Goal: Transaction & Acquisition: Book appointment/travel/reservation

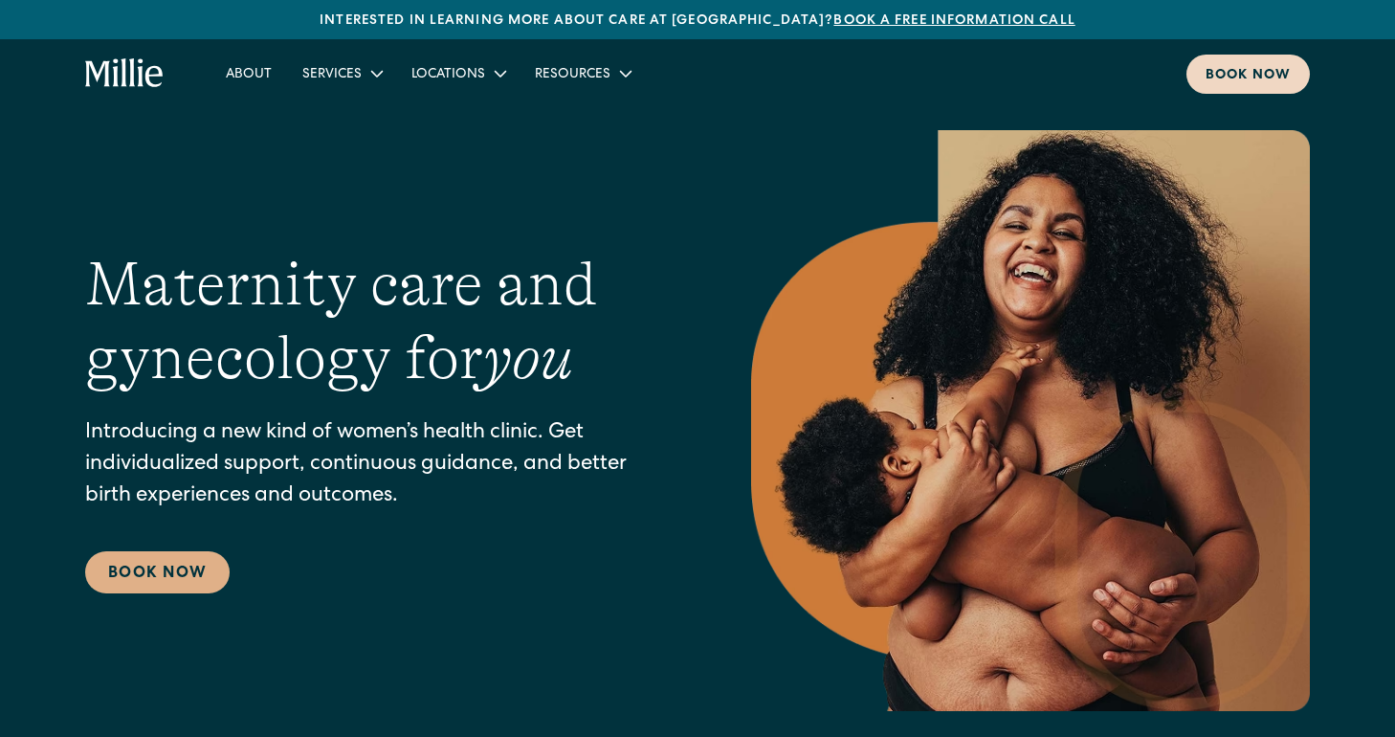
click at [1249, 83] on div "Book now" at bounding box center [1248, 76] width 85 height 20
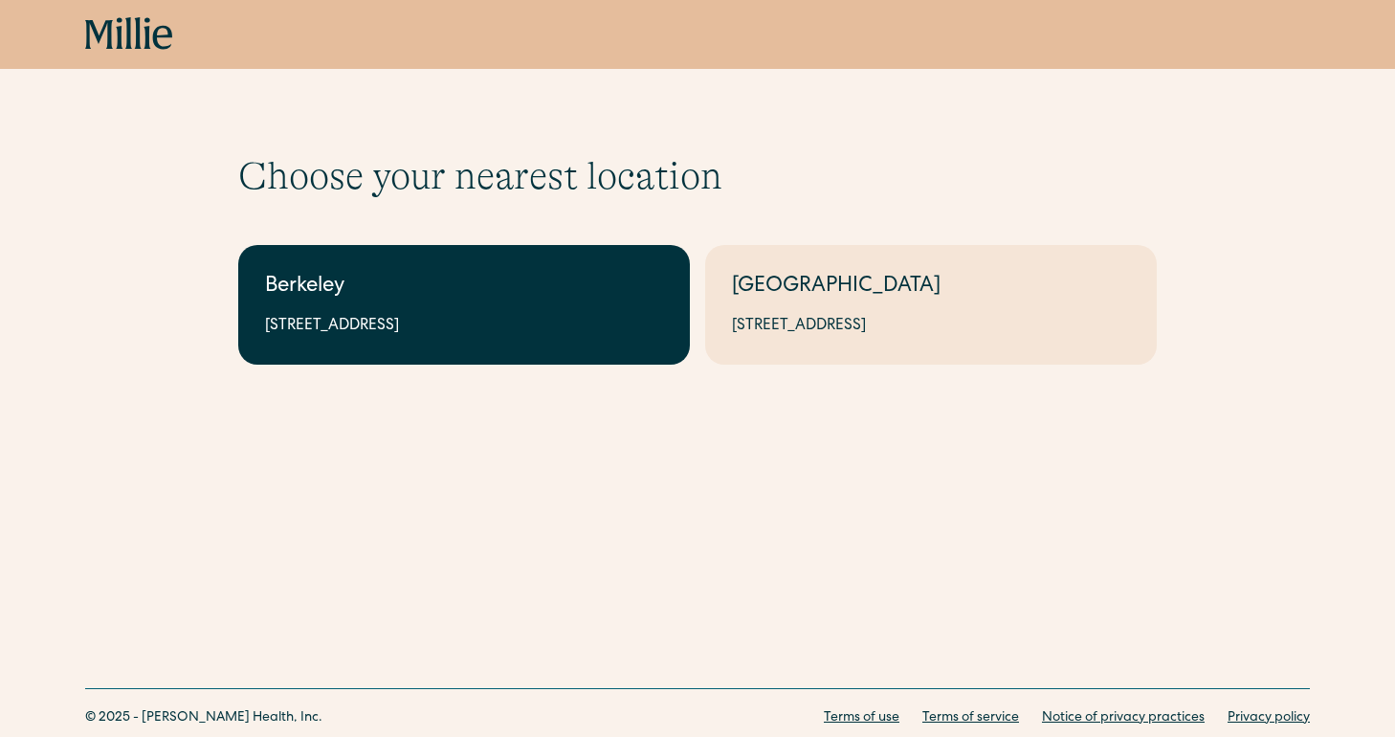
click at [539, 312] on link "Berkeley 2999 Regent St, Suite 524, Berkeley, CA 94705" at bounding box center [464, 305] width 452 height 120
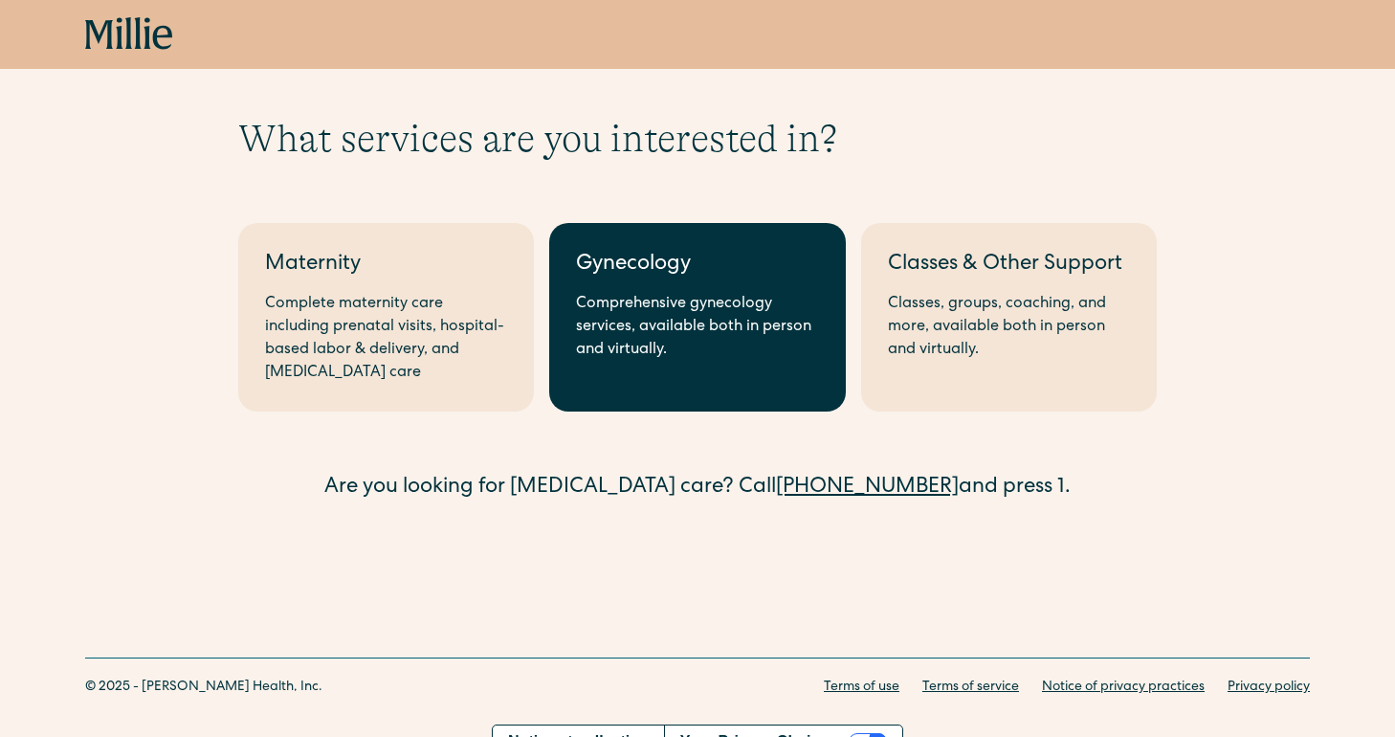
scroll to position [38, 0]
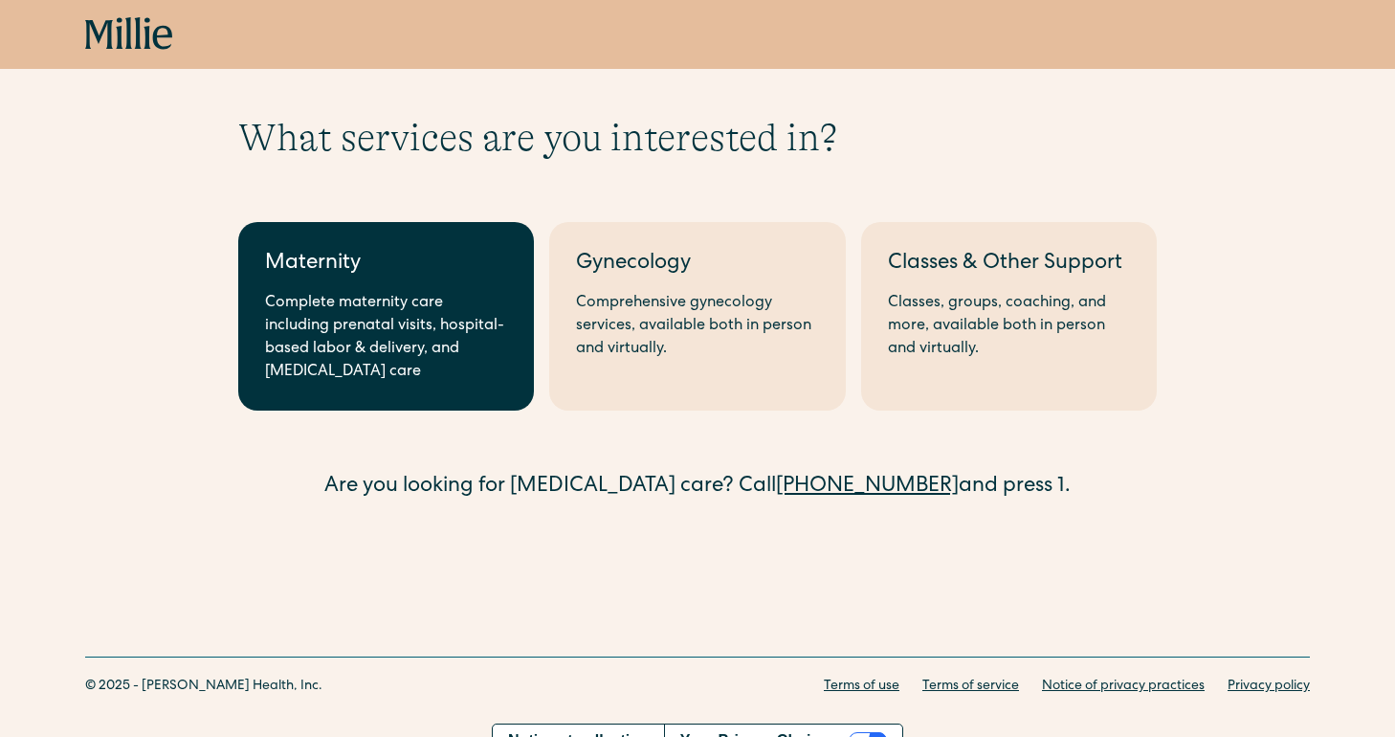
click at [415, 381] on div "Complete maternity care including prenatal visits, hospital-based labor & deliv…" at bounding box center [386, 338] width 242 height 92
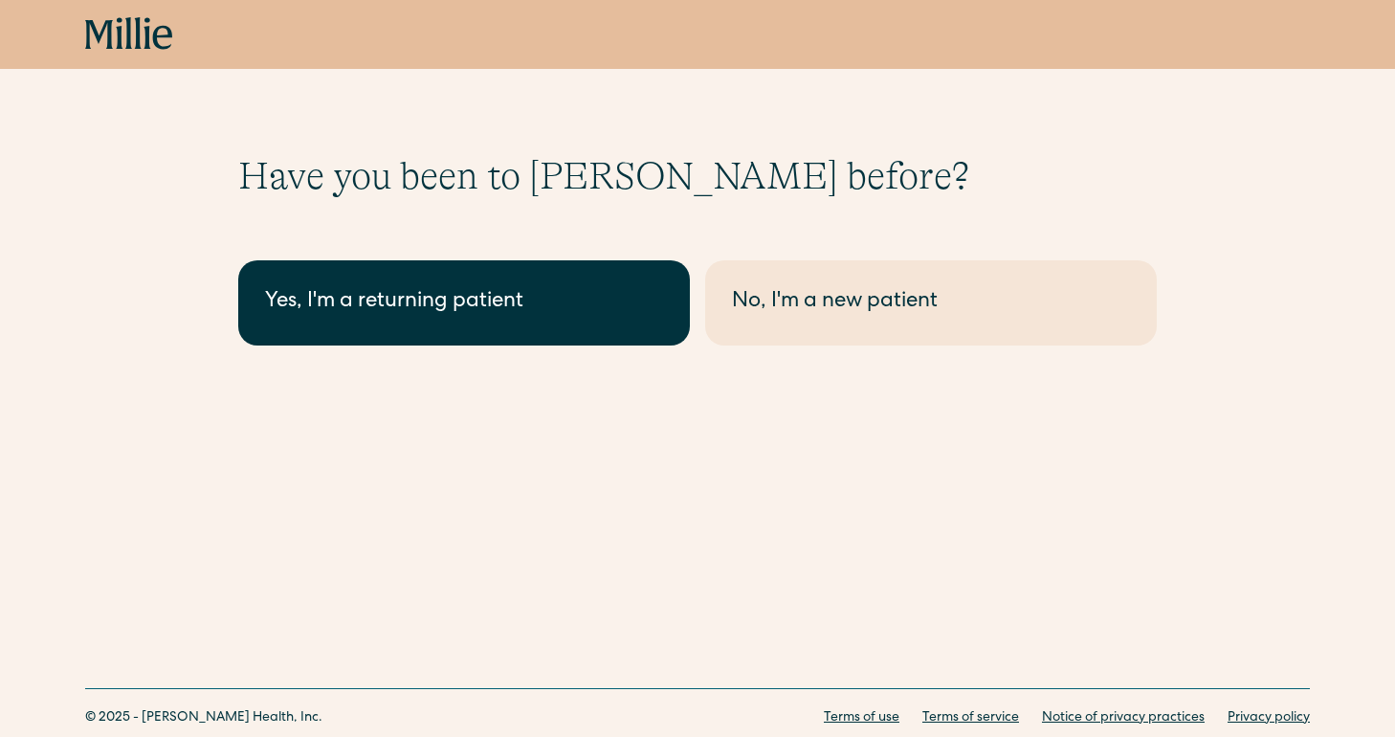
click at [576, 325] on link "Yes, I'm a returning patient" at bounding box center [464, 302] width 452 height 85
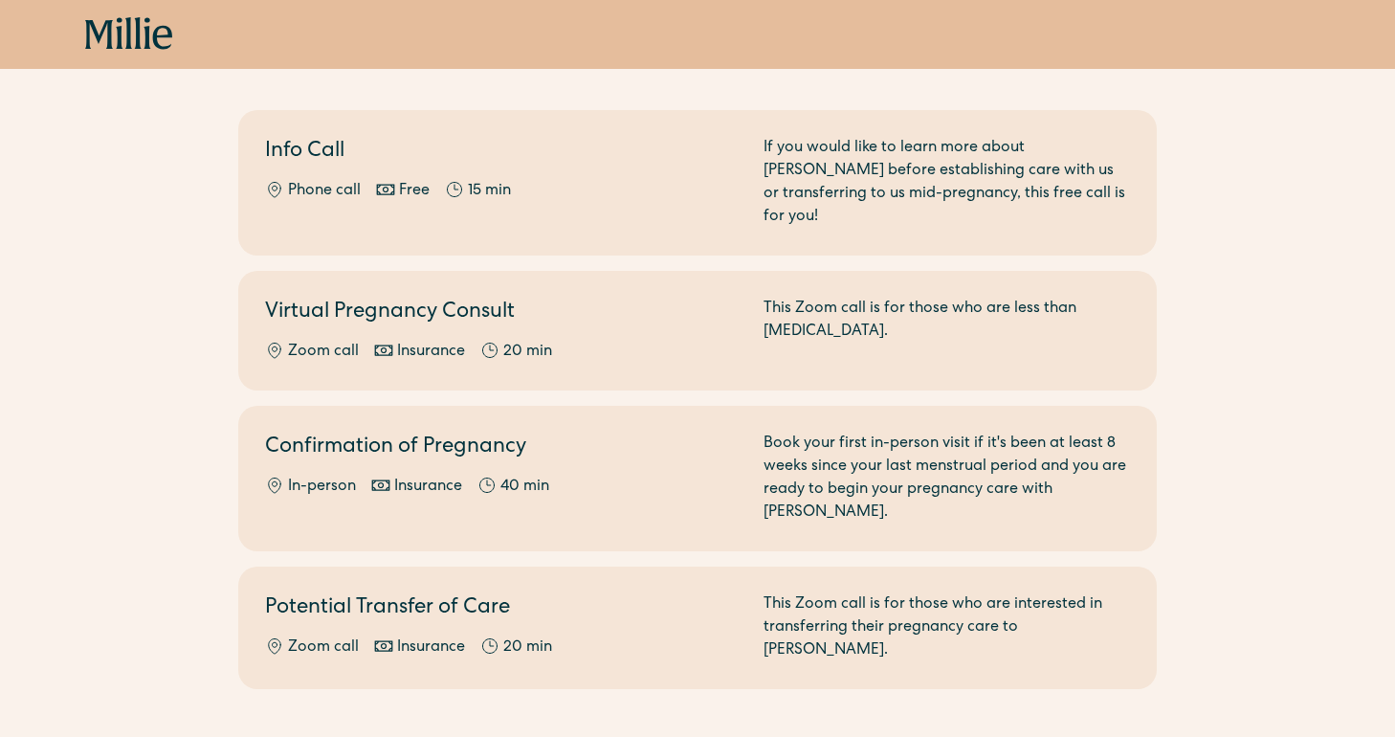
scroll to position [190, 0]
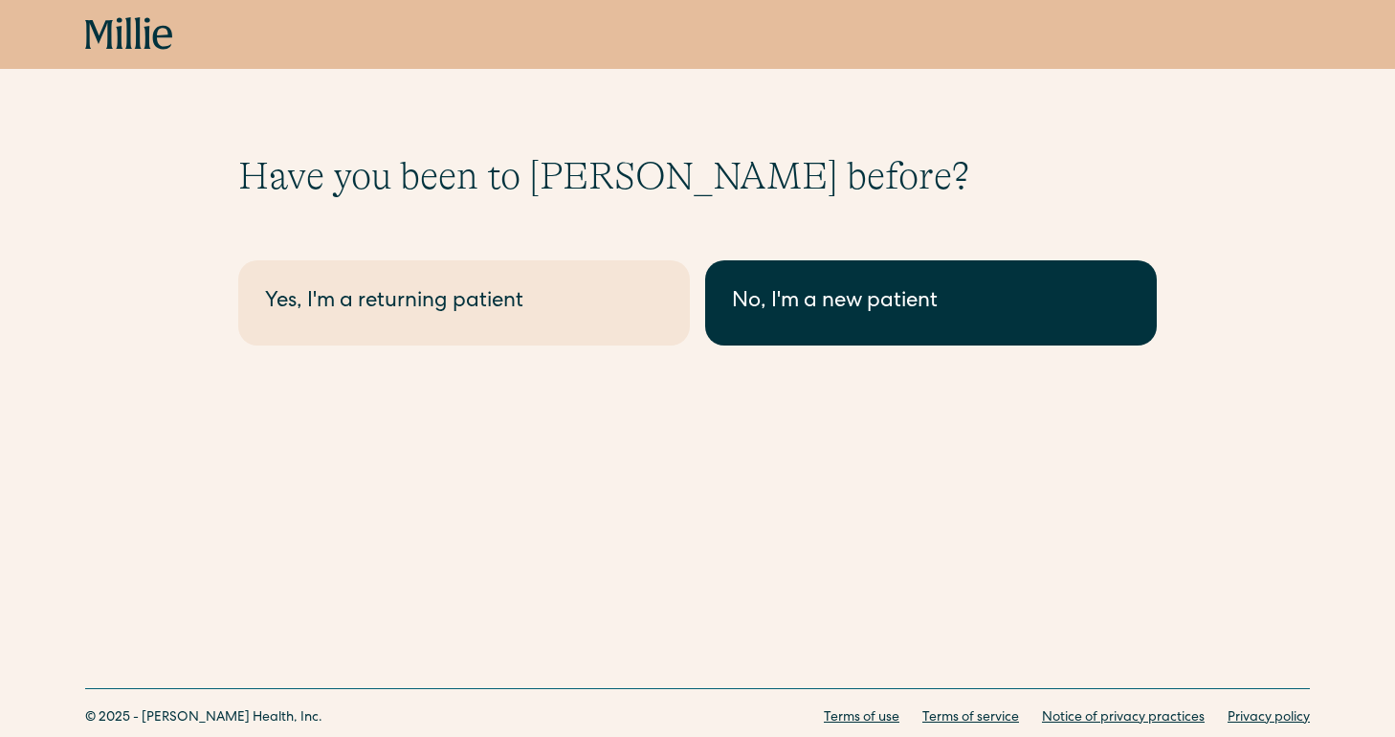
click at [848, 330] on link "No, I'm a new patient" at bounding box center [931, 302] width 452 height 85
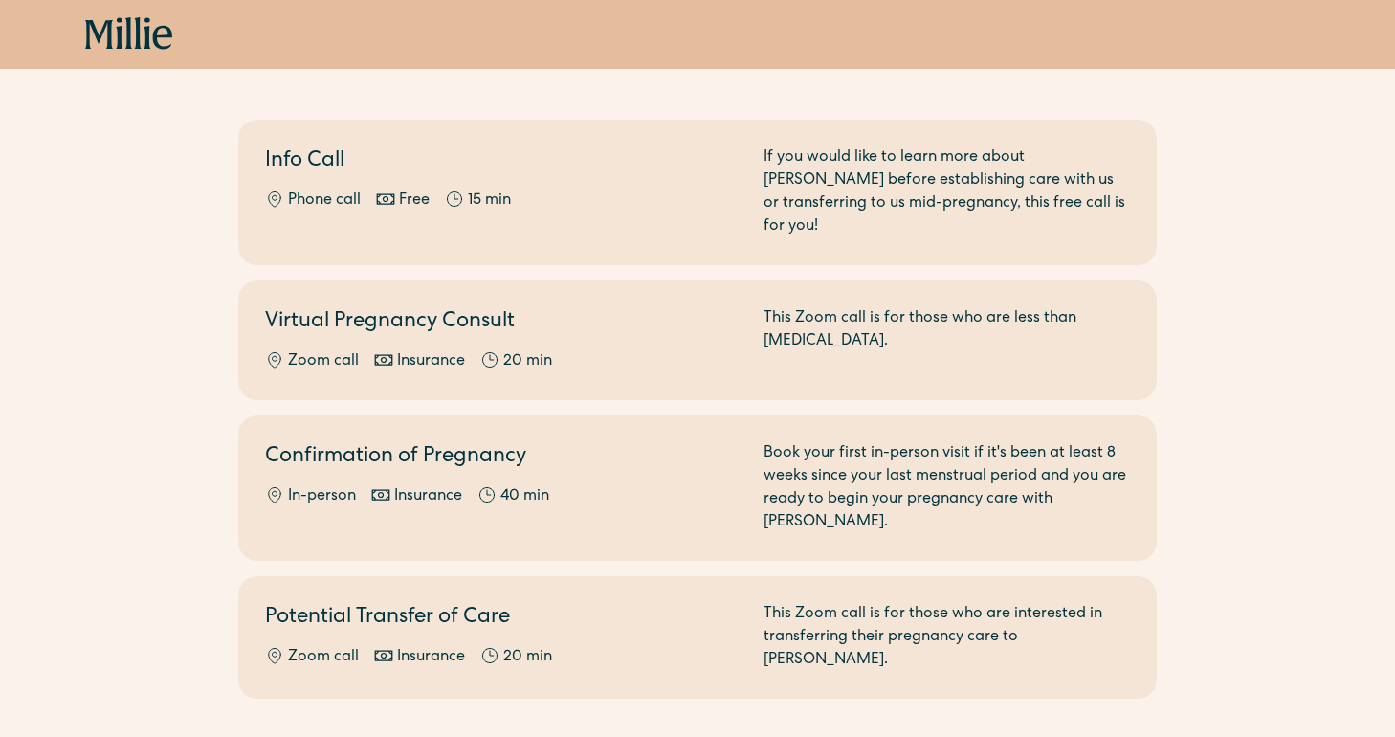
scroll to position [191, 0]
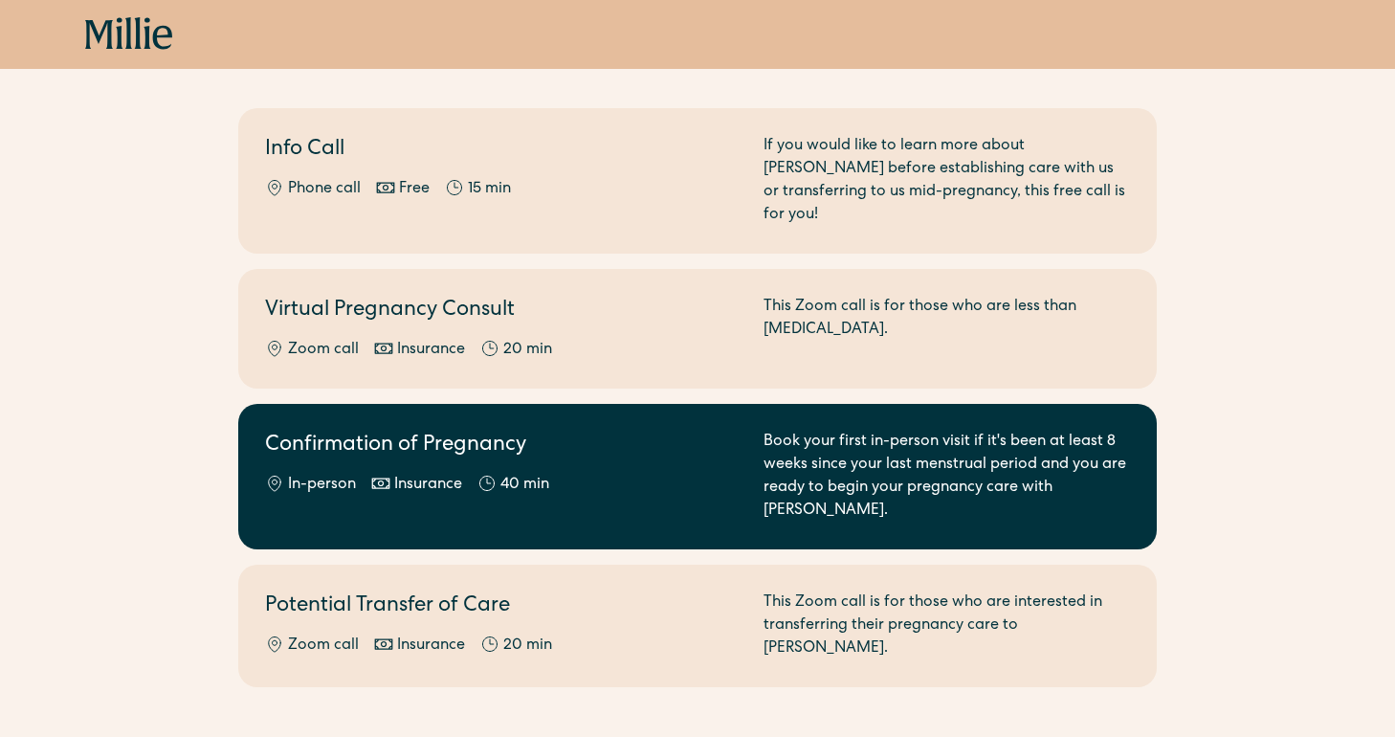
click at [775, 491] on link "Confirmation of Pregnancy In-person Insurance 40 min Book your first in-person …" at bounding box center [697, 476] width 919 height 145
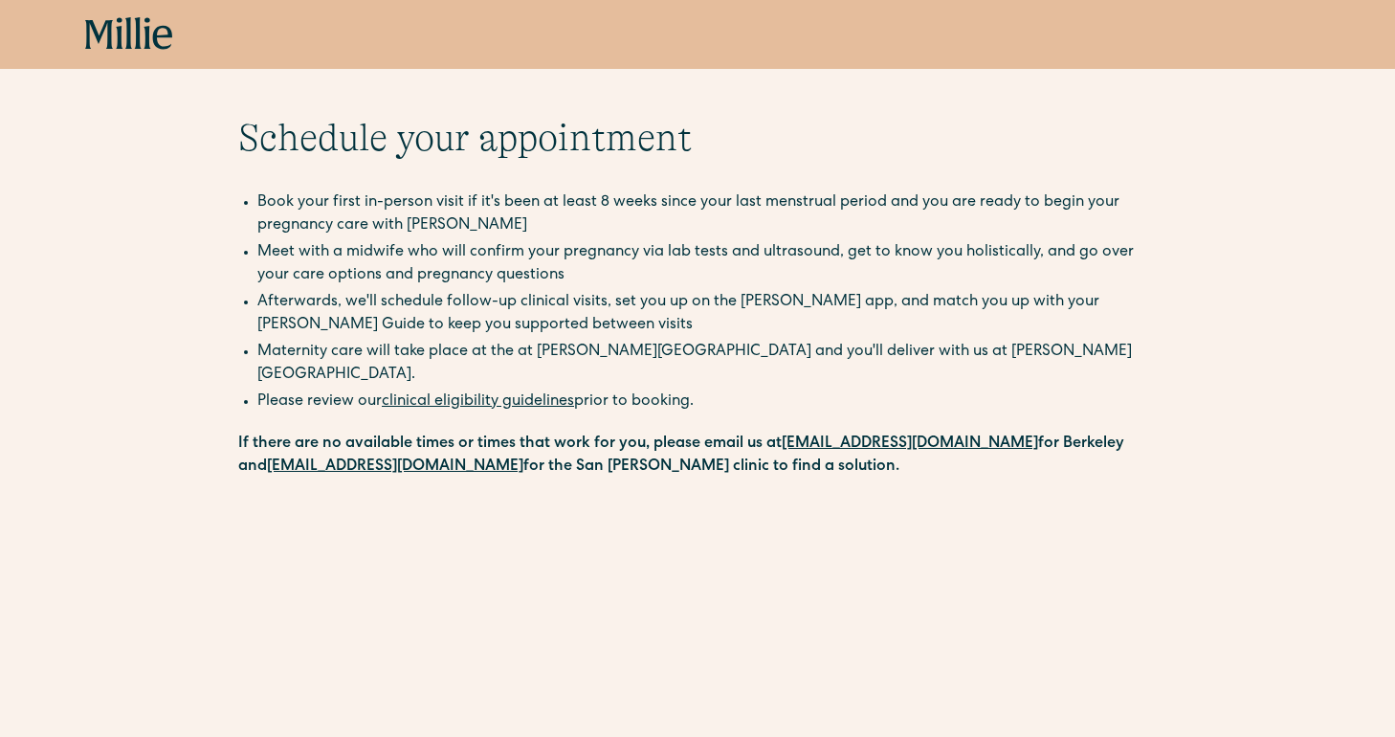
scroll to position [40, 0]
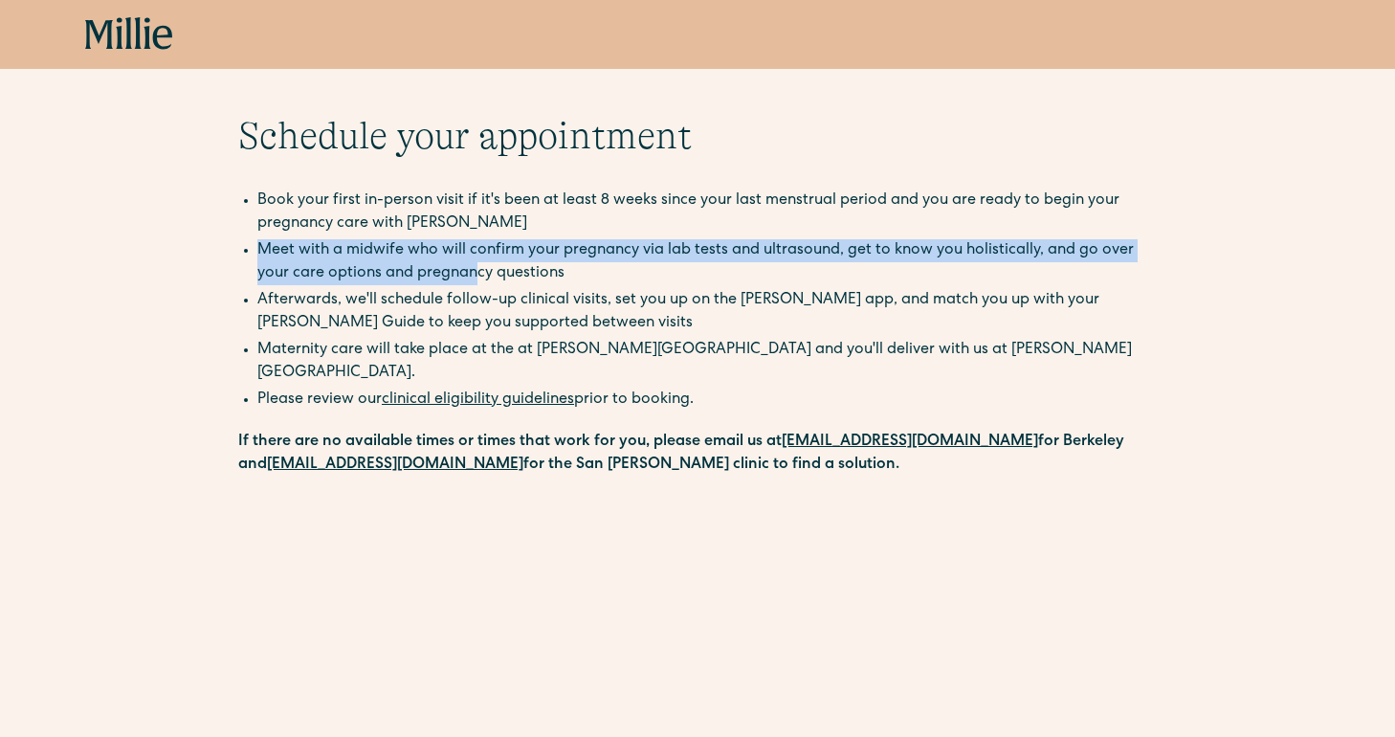
drag, startPoint x: 242, startPoint y: 254, endPoint x: 475, endPoint y: 282, distance: 234.3
click at [475, 282] on ul "Book your first in-person visit if it's been at least 8 weeks since your last m…" at bounding box center [697, 263] width 919 height 149
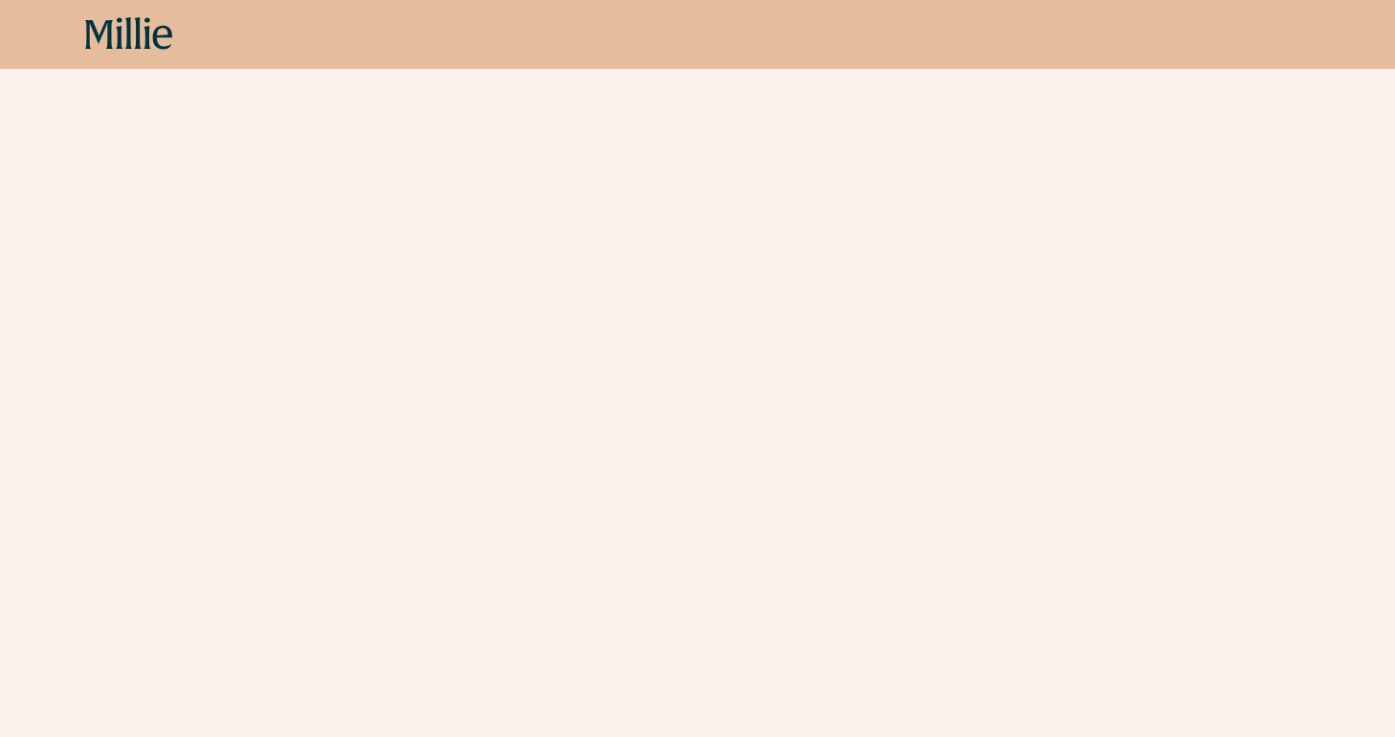
scroll to position [836, 0]
click at [216, 591] on div "Schedule your appointment Book your first in-person visit if it's been at least…" at bounding box center [697, 112] width 1395 height 1645
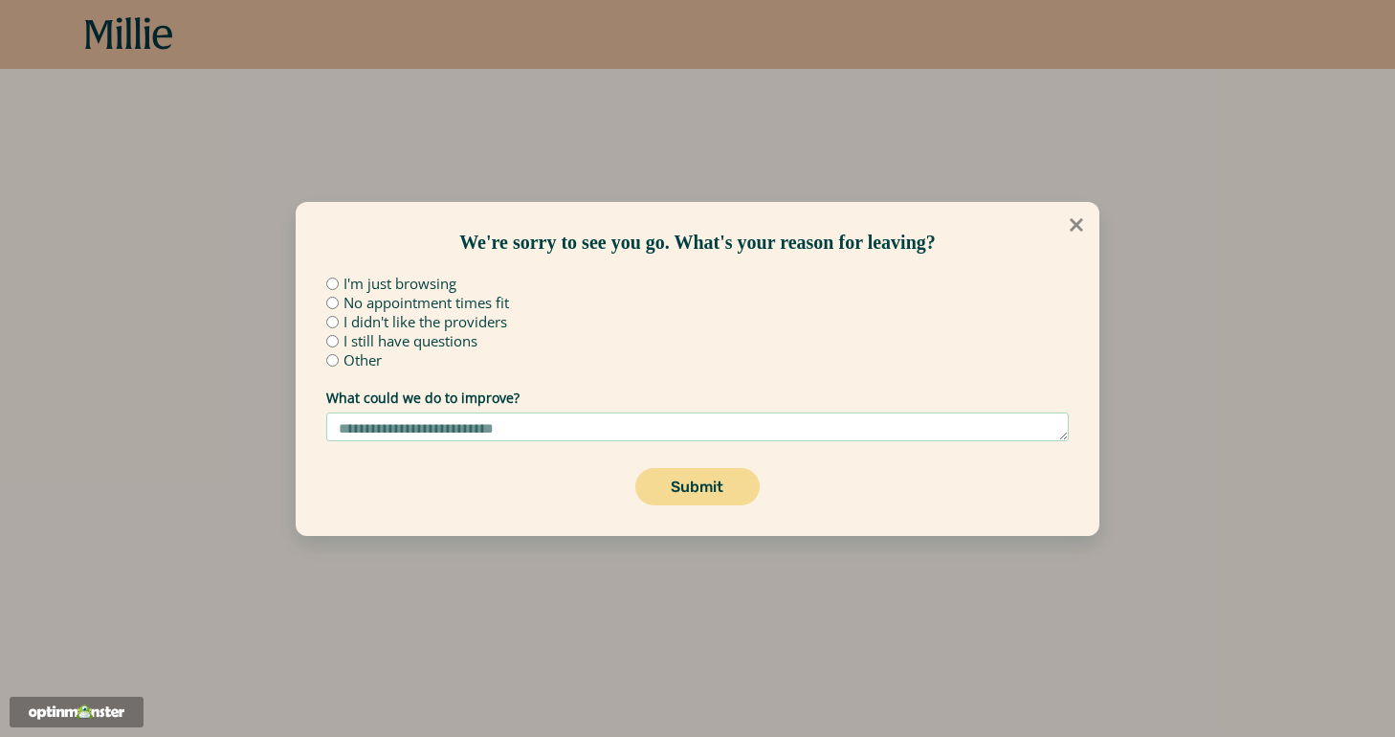
click at [1081, 223] on icon at bounding box center [1076, 224] width 21 height 21
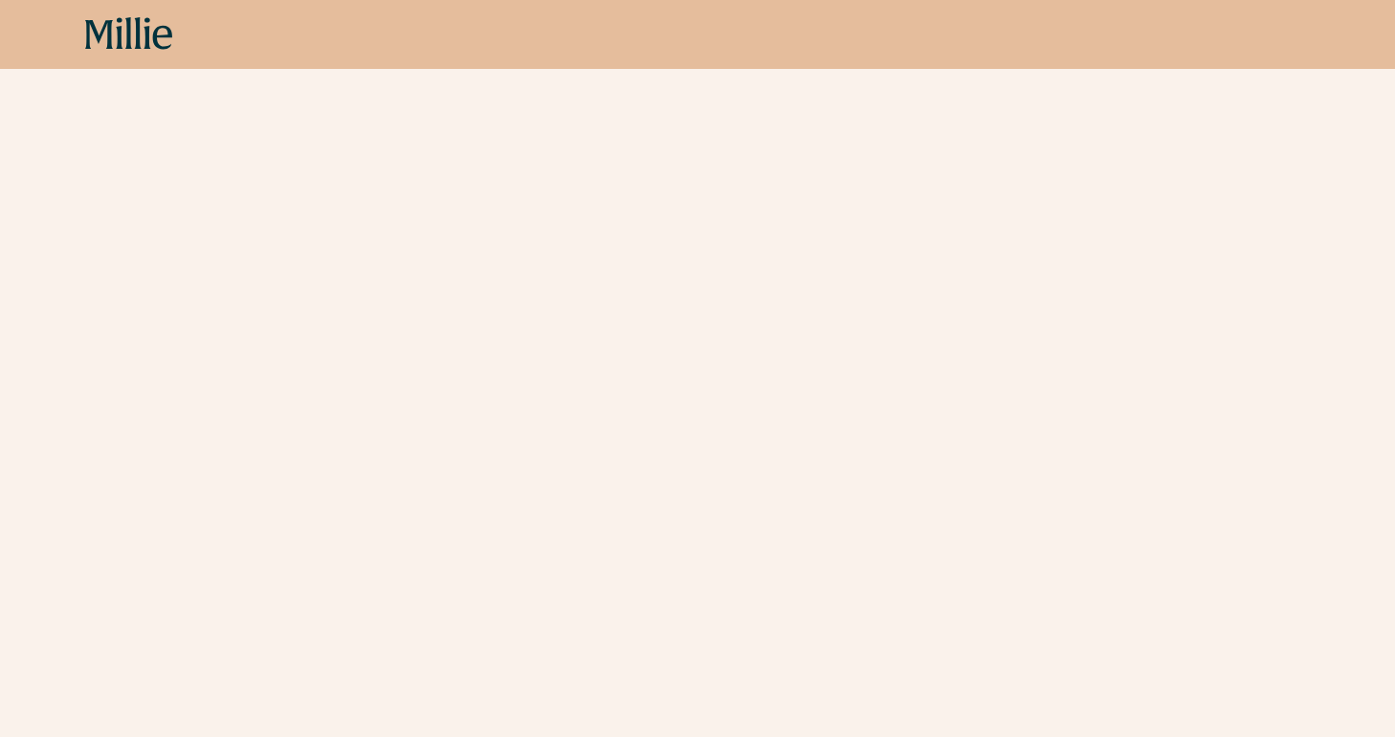
scroll to position [64, 0]
